Goal: Contribute content: Add original content to the website for others to see

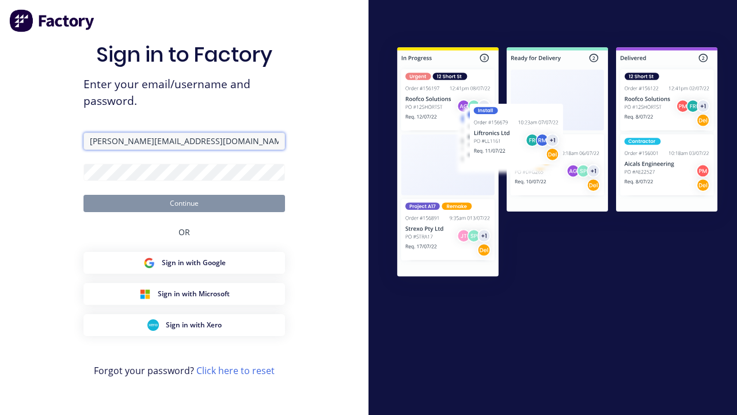
type input "[PERSON_NAME][EMAIL_ADDRESS][DOMAIN_NAME]"
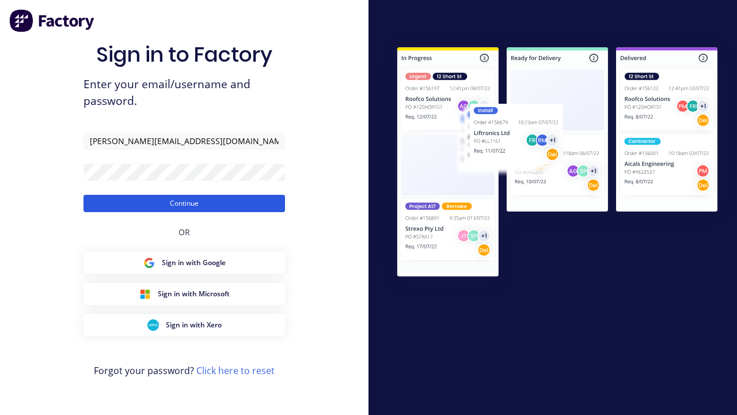
click at [184, 203] on button "Continue" at bounding box center [185, 203] width 202 height 17
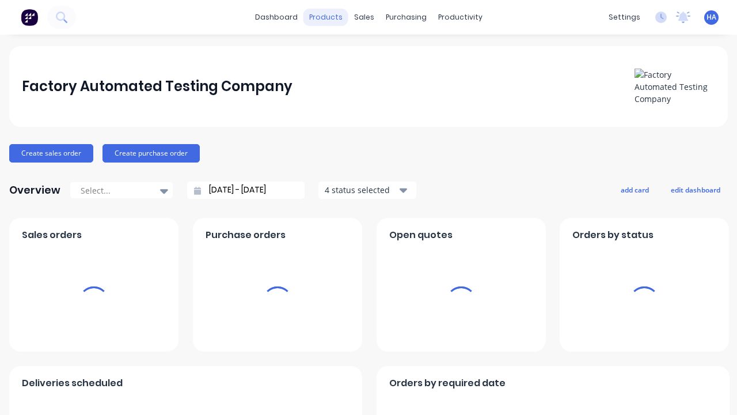
click at [330, 17] on div "products" at bounding box center [326, 17] width 45 height 17
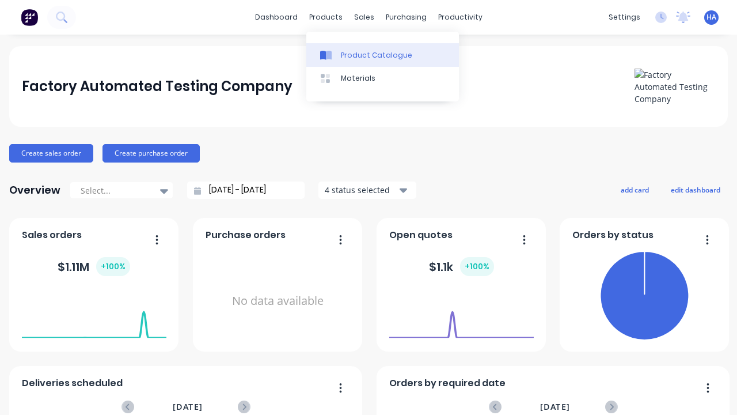
click at [383, 55] on div "Product Catalogue" at bounding box center [376, 55] width 71 height 10
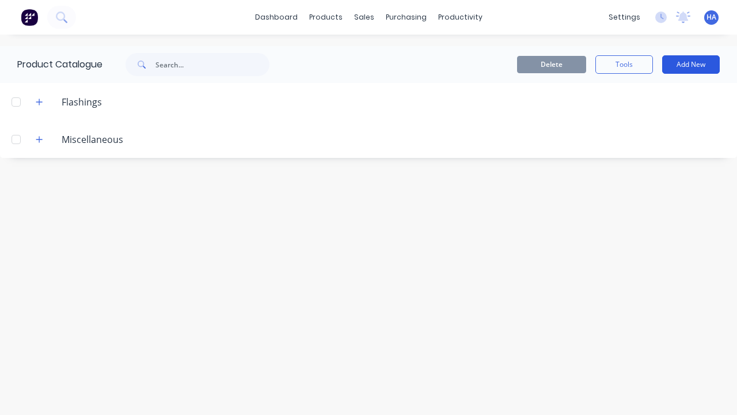
click at [691, 65] on button "Add New" at bounding box center [692, 64] width 58 height 18
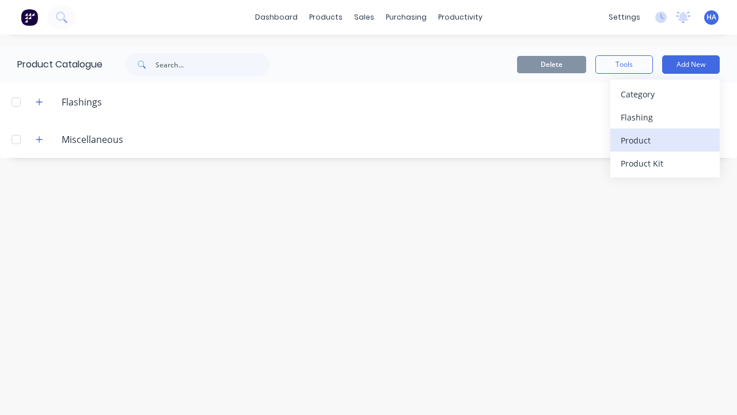
click at [665, 140] on div "Product" at bounding box center [665, 140] width 89 height 17
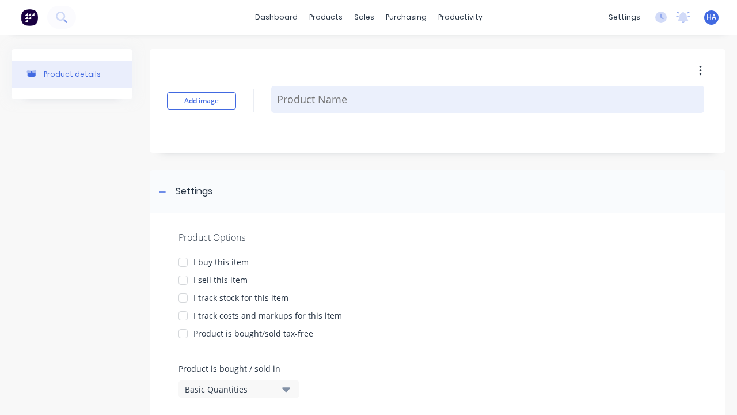
click at [488, 99] on textarea at bounding box center [487, 99] width 433 height 27
type textarea "x"
type textarea "Test Custom Formula Product"
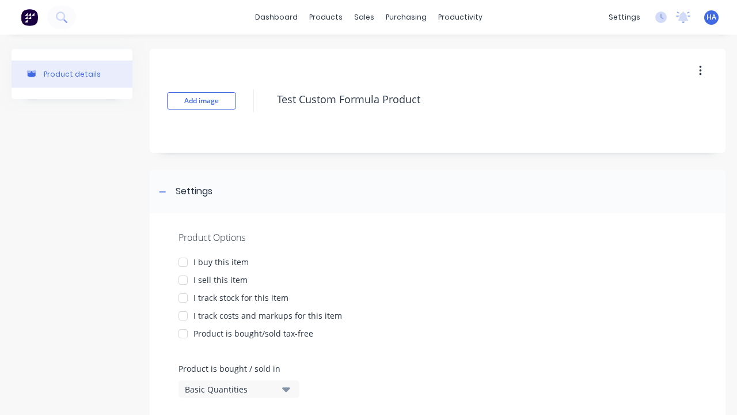
click at [183, 262] on div at bounding box center [183, 262] width 23 height 23
click at [183, 279] on div at bounding box center [183, 279] width 23 height 23
type textarea "x"
type textarea "Test Custom Formula Product"
click at [230, 389] on div "Basic Quantities" at bounding box center [231, 389] width 92 height 12
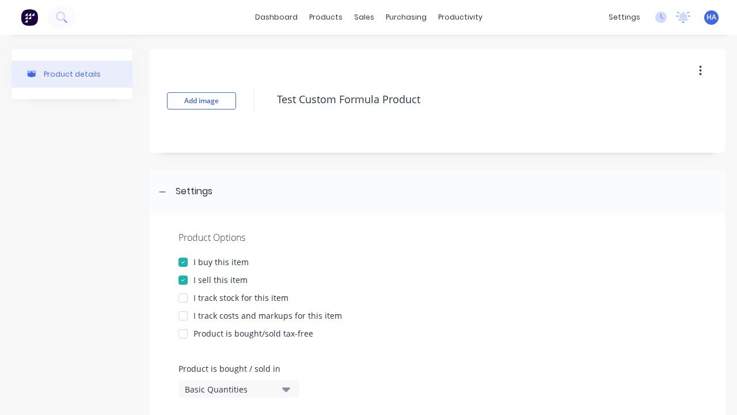
type textarea "x"
type textarea "Test Custom Formula Product"
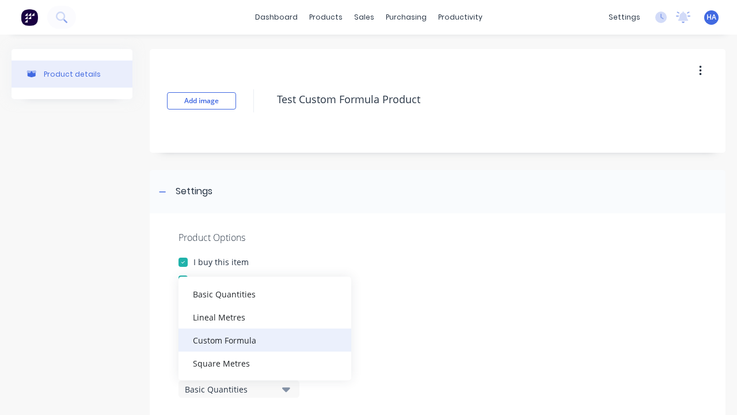
click at [265, 339] on div "Custom Formula" at bounding box center [265, 339] width 173 height 23
type textarea "x"
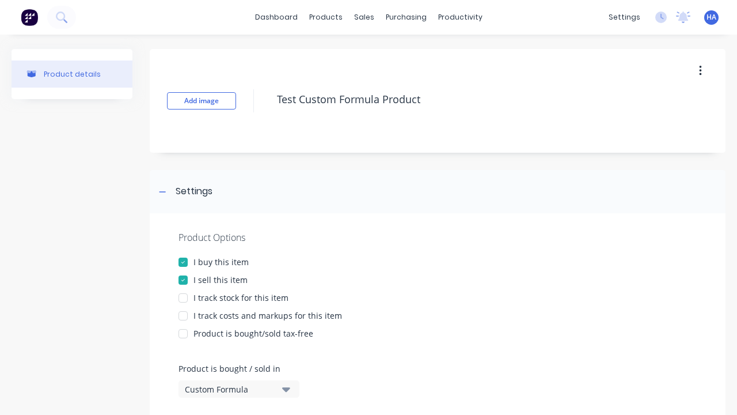
scroll to position [241, 0]
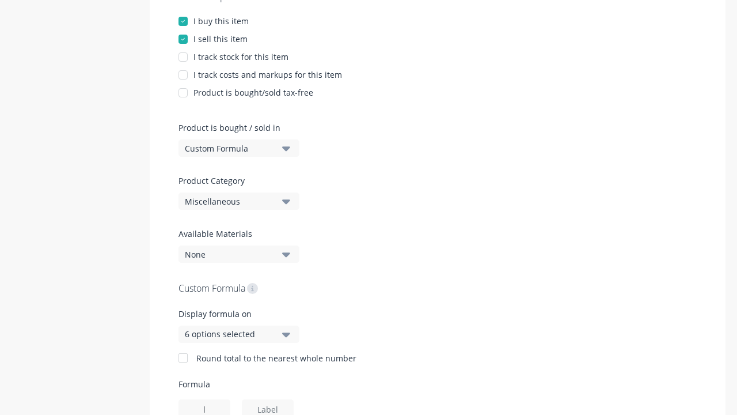
type input "l"
type textarea "x"
type input "w"
type textarea "x"
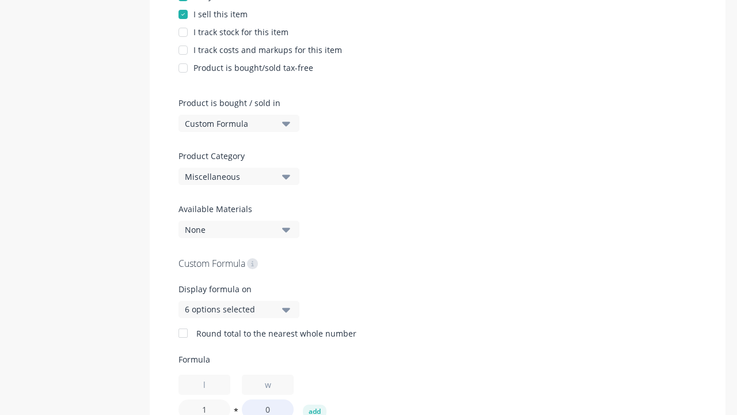
type input "1"
type textarea "x"
type input "1"
click at [315, 408] on button "add" at bounding box center [315, 411] width 24 height 14
type textarea "x"
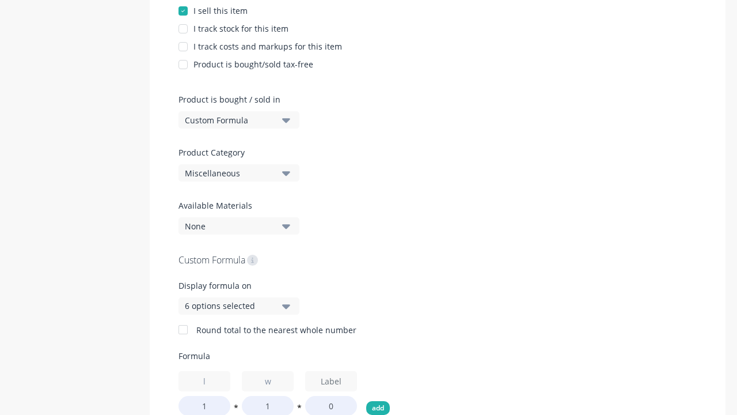
scroll to position [735, 0]
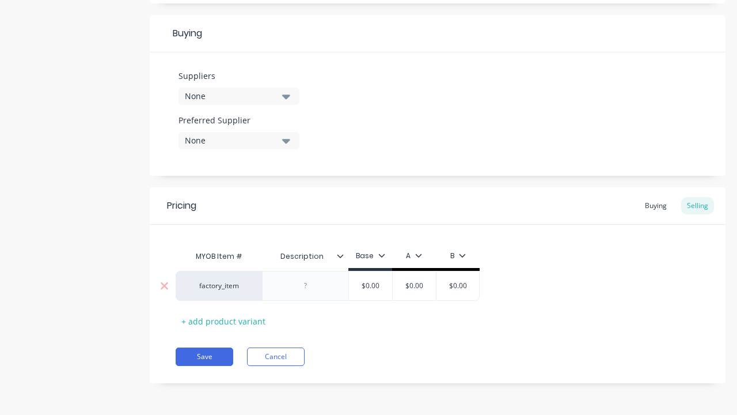
click at [305, 285] on div at bounding box center [306, 285] width 58 height 15
click at [414, 285] on input "text" at bounding box center [415, 286] width 58 height 10
type textarea "x"
type input "$0.00"
type textarea "x"
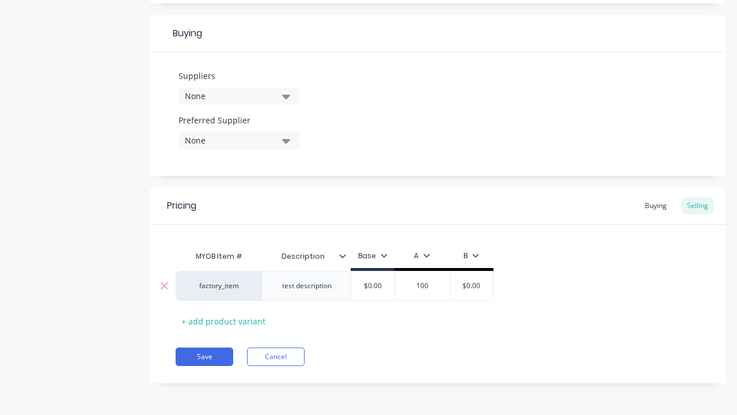
type input "100"
click at [205, 356] on button "Save" at bounding box center [205, 356] width 58 height 18
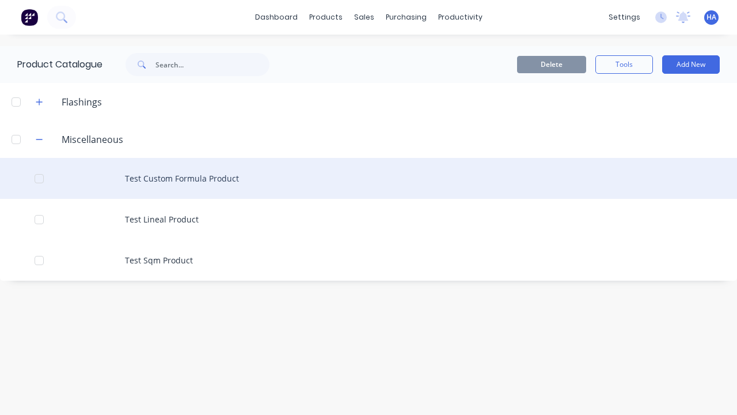
click at [369, 178] on div "Test Custom Formula Product" at bounding box center [368, 178] width 737 height 41
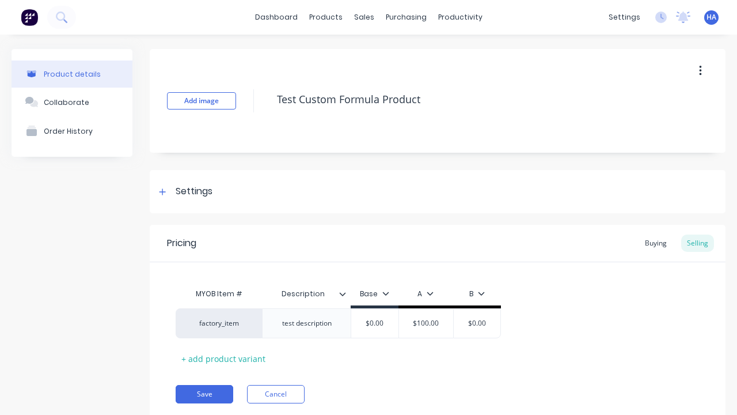
click at [701, 70] on icon "button" at bounding box center [700, 71] width 2 height 10
click at [660, 124] on div "Delete" at bounding box center [659, 124] width 89 height 17
type textarea "x"
